Goal: Information Seeking & Learning: Learn about a topic

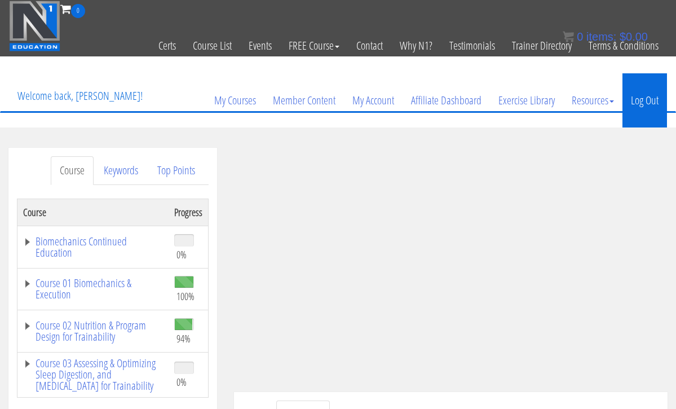
drag, startPoint x: 0, startPoint y: 0, endPoint x: 652, endPoint y: 105, distance: 660.1
click at [652, 105] on link "Log Out" at bounding box center [644, 100] width 45 height 54
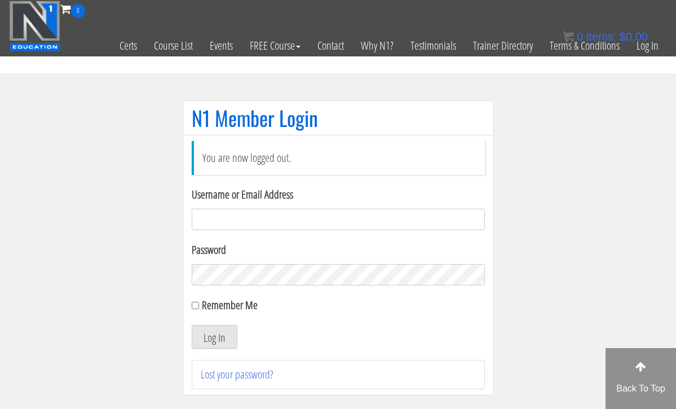
type input "[EMAIL_ADDRESS][DOMAIN_NAME]"
click at [214, 337] on button "Log In" at bounding box center [215, 337] width 46 height 24
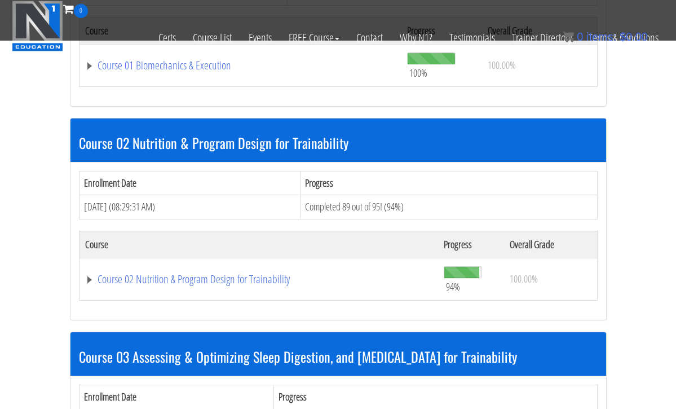
scroll to position [466, 0]
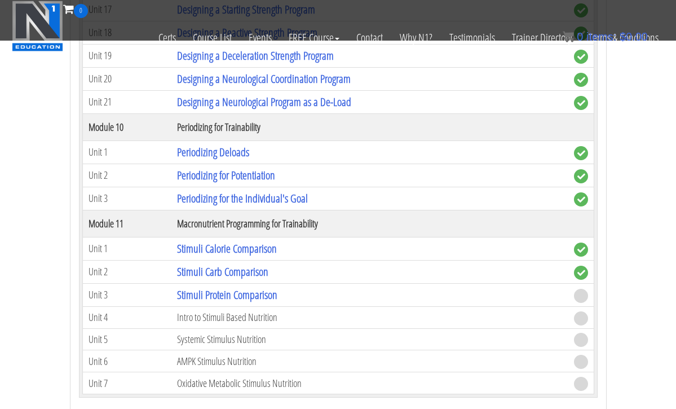
scroll to position [2866, 0]
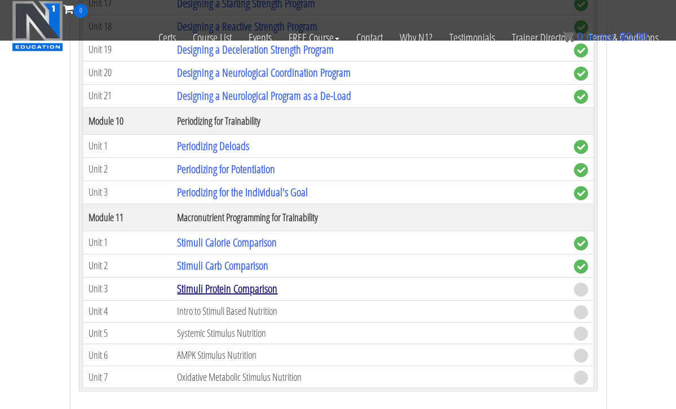
click at [248, 285] on link "Stimuli Protein Comparison" at bounding box center [227, 288] width 100 height 15
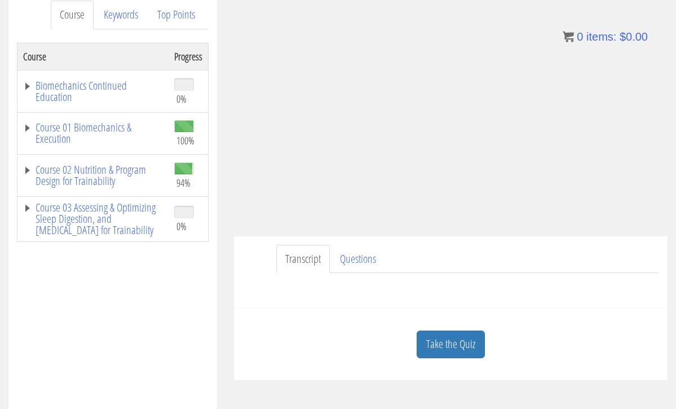
scroll to position [158, 0]
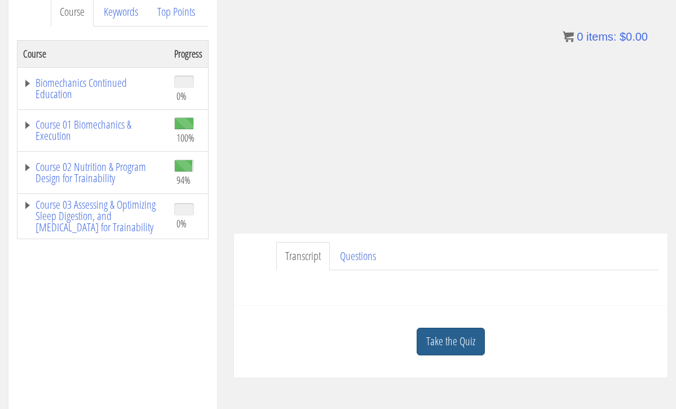
click at [449, 334] on link "Take the Quiz" at bounding box center [451, 342] width 68 height 28
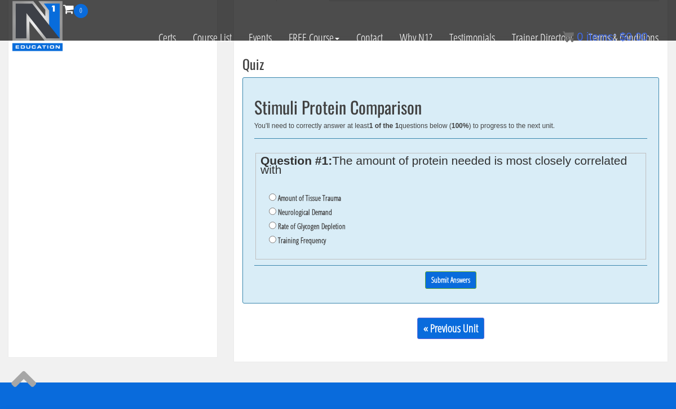
scroll to position [358, 0]
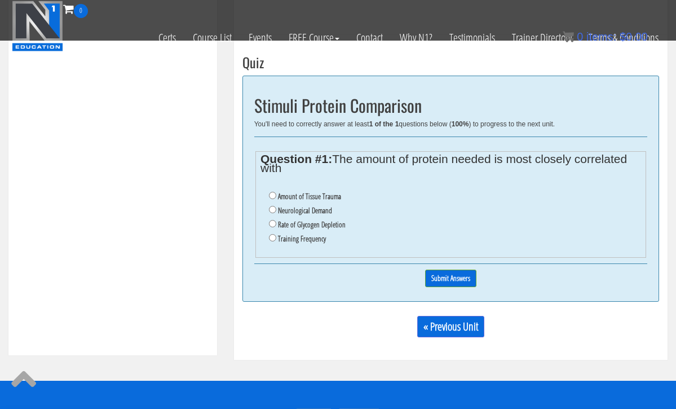
click at [272, 195] on input "Amount of Tissue Trauma" at bounding box center [272, 195] width 7 height 7
radio input "true"
click at [272, 195] on input "Amount of Tissue Trauma" at bounding box center [272, 195] width 7 height 7
click at [434, 270] on input "Submit Answers" at bounding box center [450, 277] width 51 height 17
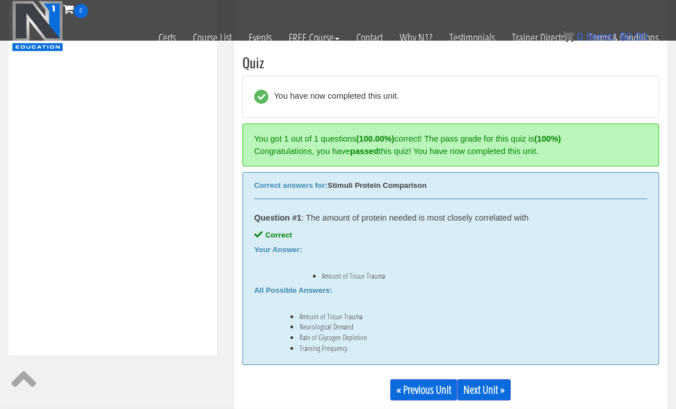
scroll to position [376, 0]
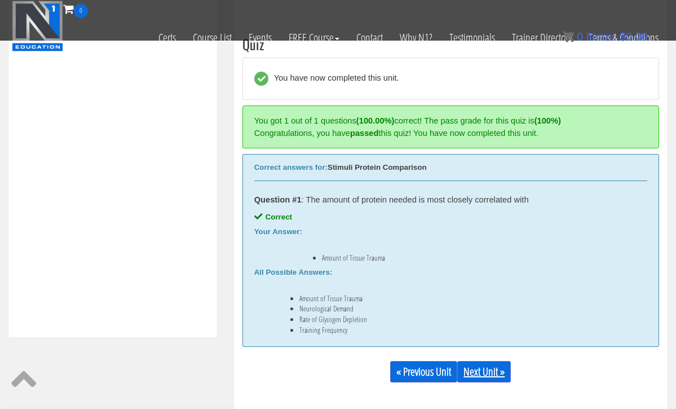
click at [489, 369] on link "Next Unit »" at bounding box center [484, 371] width 54 height 21
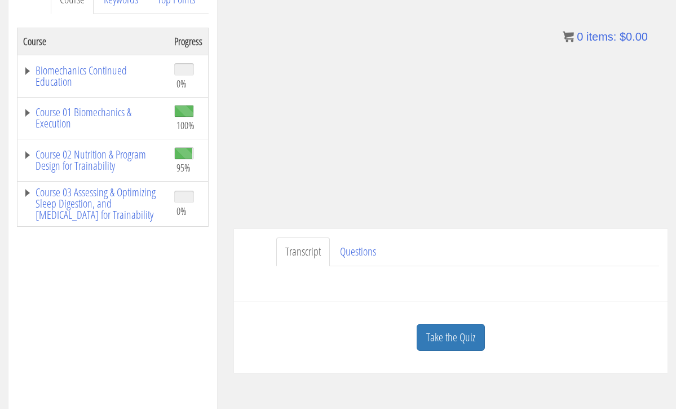
scroll to position [175, 0]
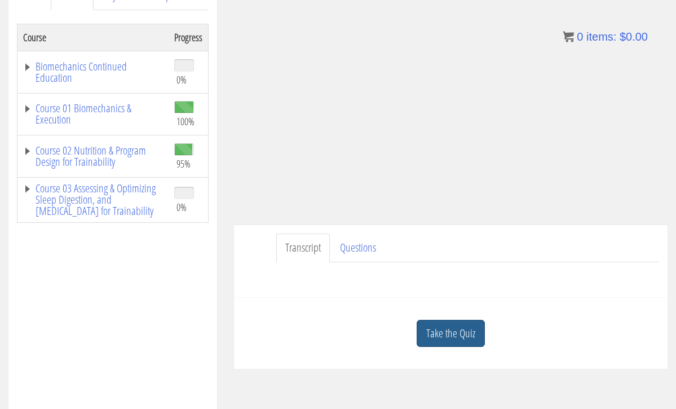
click at [433, 333] on link "Take the Quiz" at bounding box center [451, 334] width 68 height 28
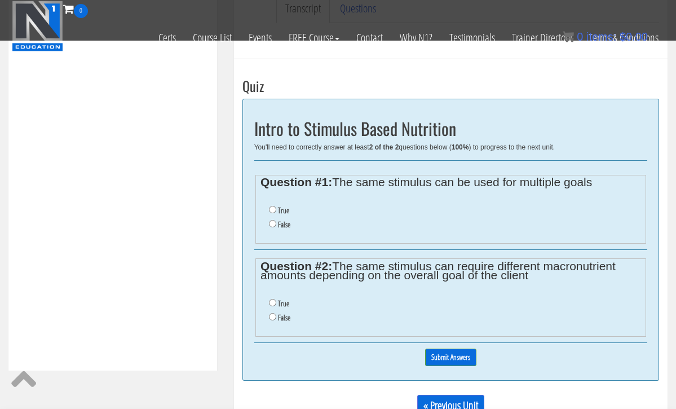
scroll to position [350, 0]
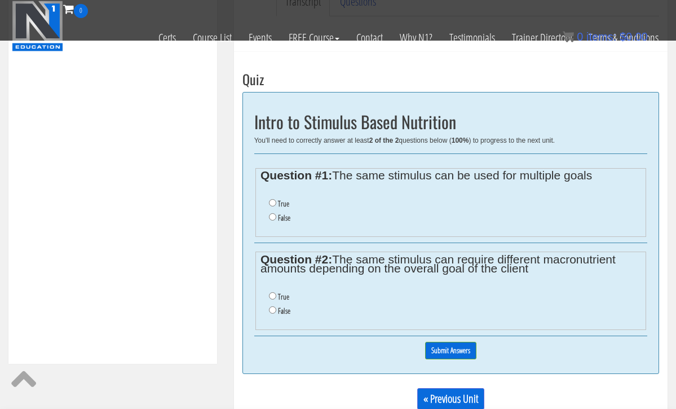
click at [272, 200] on input "True" at bounding box center [272, 202] width 7 height 7
radio input "true"
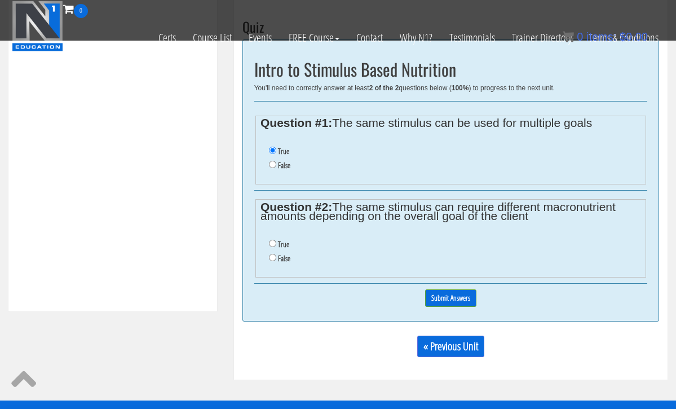
scroll to position [410, 0]
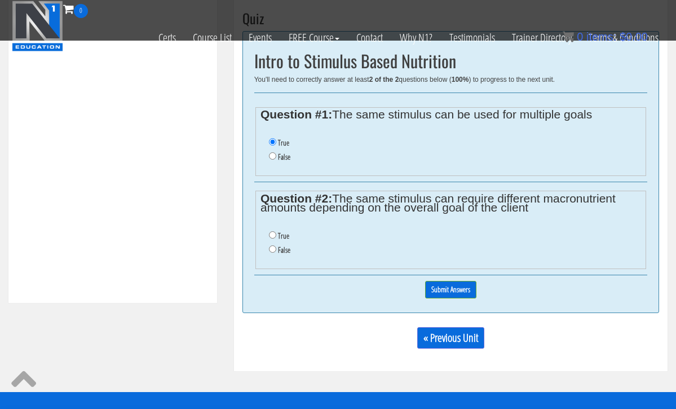
click at [272, 231] on input "True" at bounding box center [272, 234] width 7 height 7
radio input "true"
click at [462, 281] on input "Submit Answers" at bounding box center [450, 289] width 51 height 17
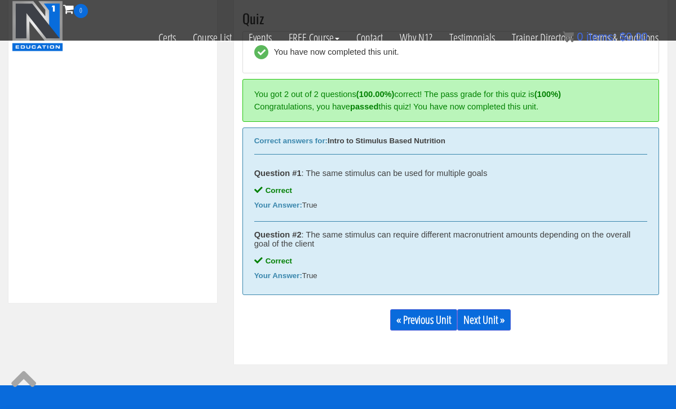
scroll to position [385, 0]
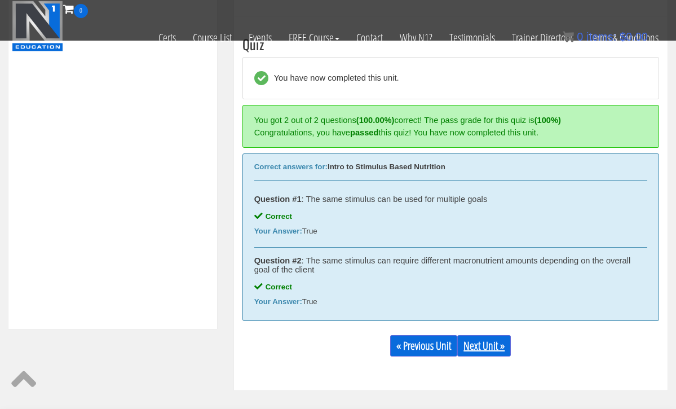
click at [487, 342] on link "Next Unit »" at bounding box center [484, 345] width 54 height 21
